Goal: Transaction & Acquisition: Purchase product/service

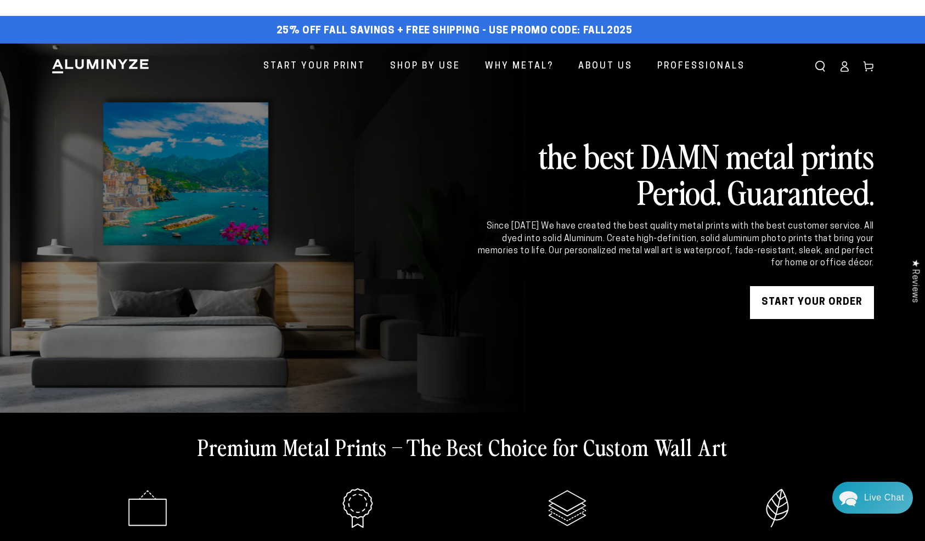
click at [809, 294] on link "START YOUR Order" at bounding box center [812, 302] width 124 height 33
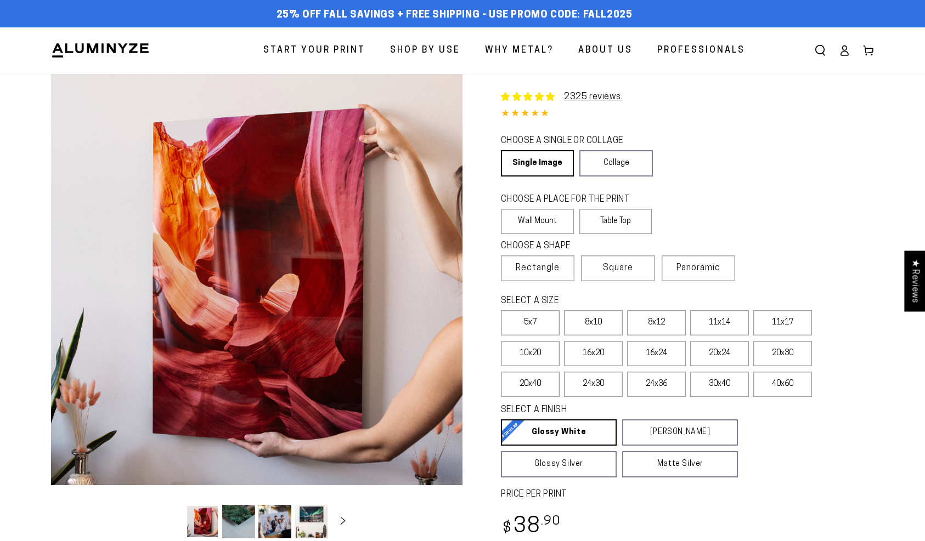
select select "**********"
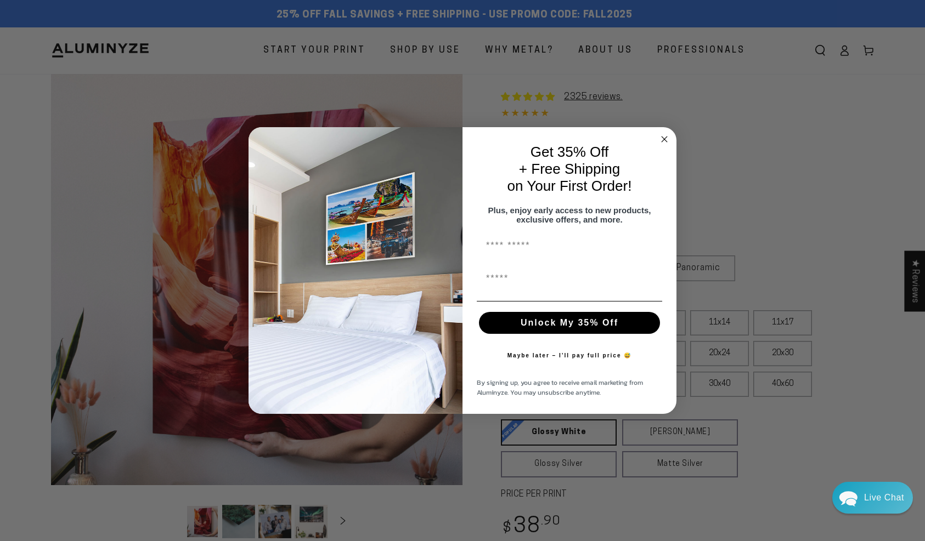
click at [665, 133] on circle "Close dialog" at bounding box center [664, 139] width 13 height 13
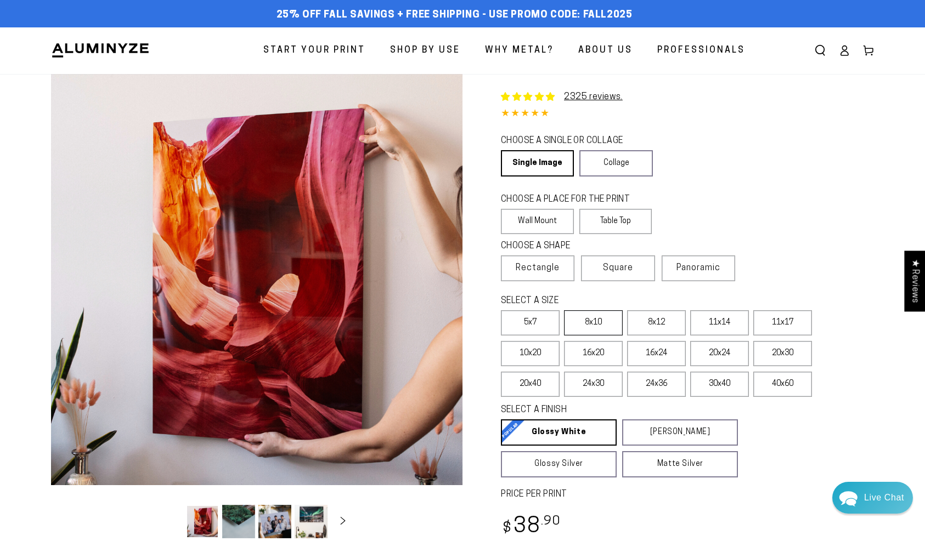
click at [607, 329] on label "8x10" at bounding box center [593, 322] width 59 height 25
click at [703, 265] on span "Panoramic" at bounding box center [698, 268] width 44 height 9
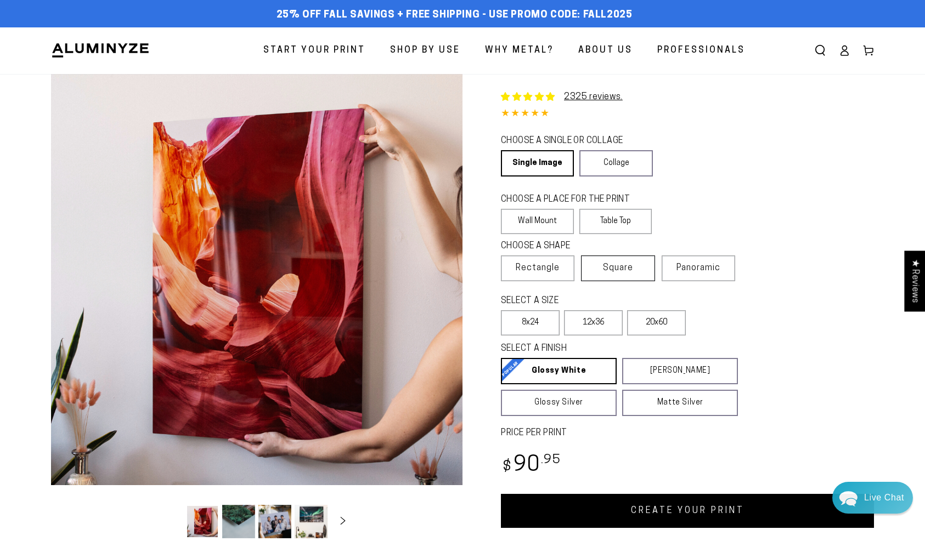
click at [625, 277] on label "Square" at bounding box center [617, 269] width 73 height 26
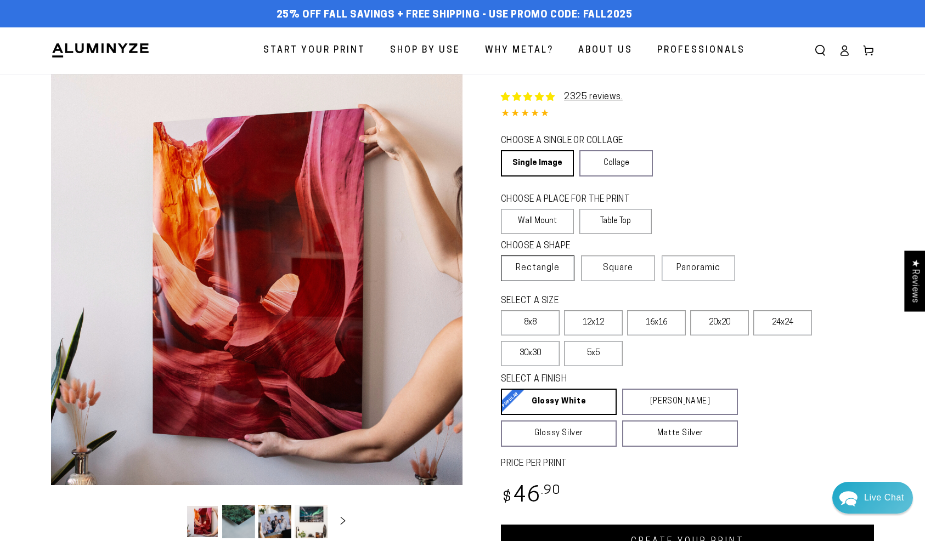
click at [557, 275] on span "Rectangle" at bounding box center [538, 268] width 44 height 13
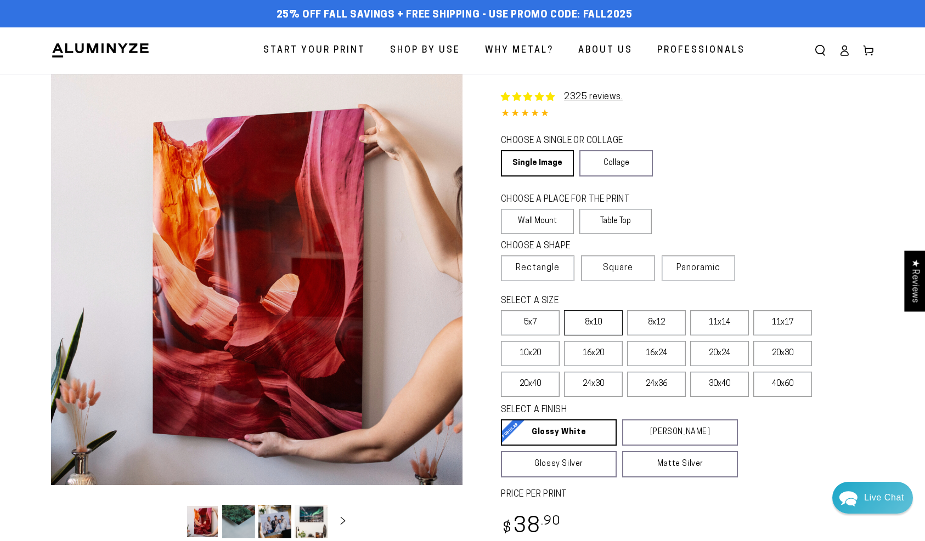
click at [604, 324] on label "8x10" at bounding box center [593, 322] width 59 height 25
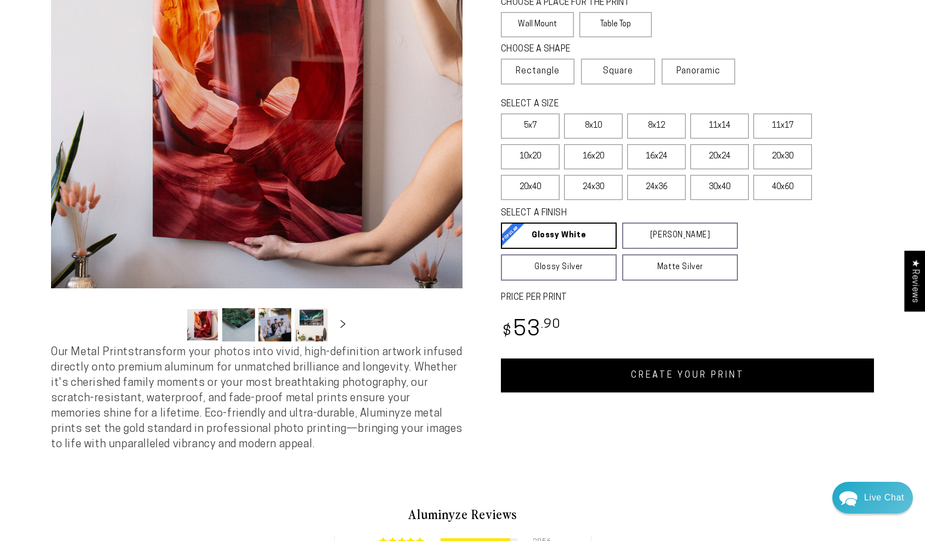
scroll to position [199, 0]
